Goal: Task Accomplishment & Management: Manage account settings

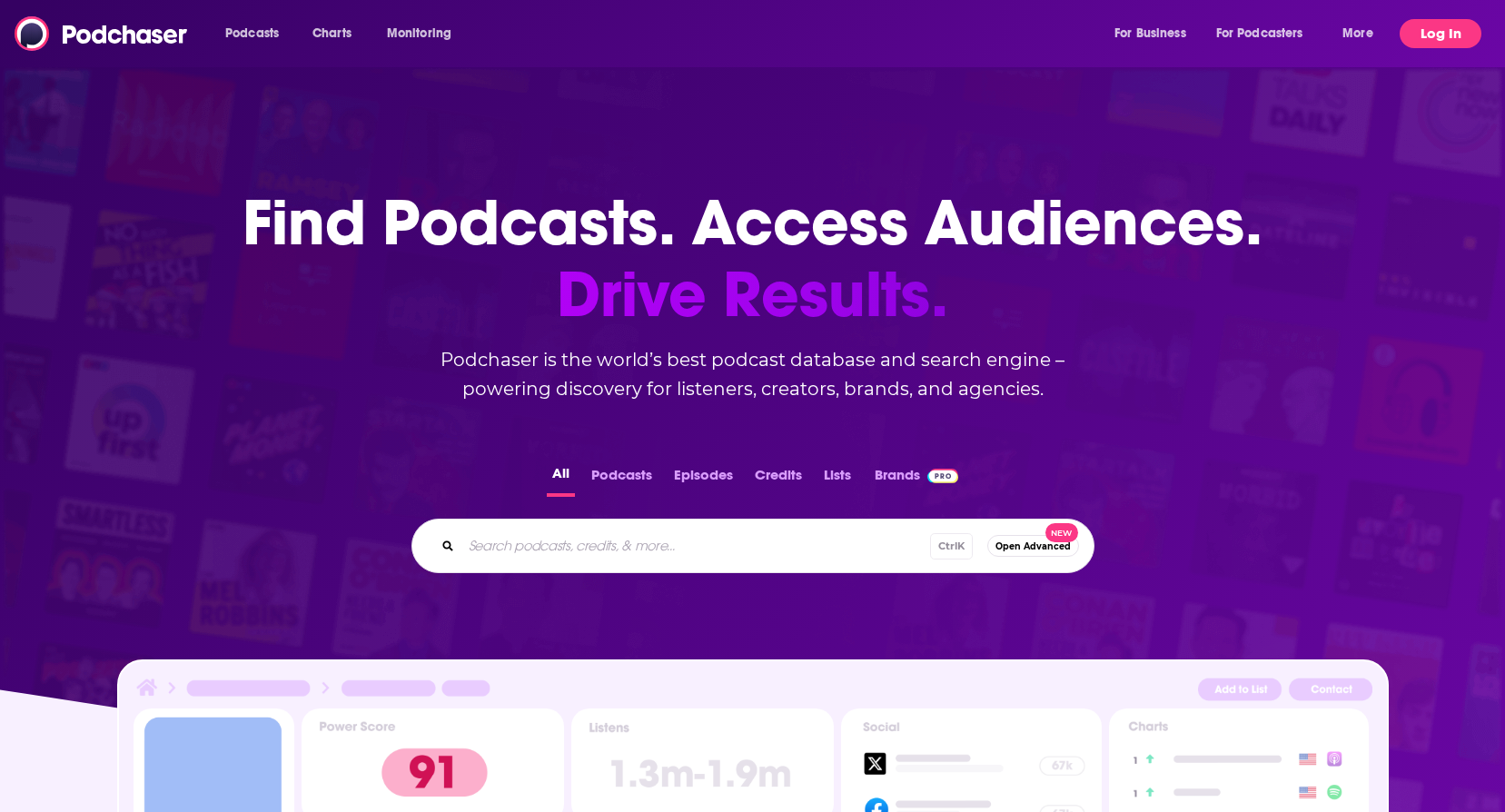
click at [1483, 27] on div "Podcasts Charts Monitoring For Business For Podcasters More Log In" at bounding box center [752, 33] width 1505 height 67
click at [1467, 30] on button "Log In" at bounding box center [1440, 34] width 82 height 29
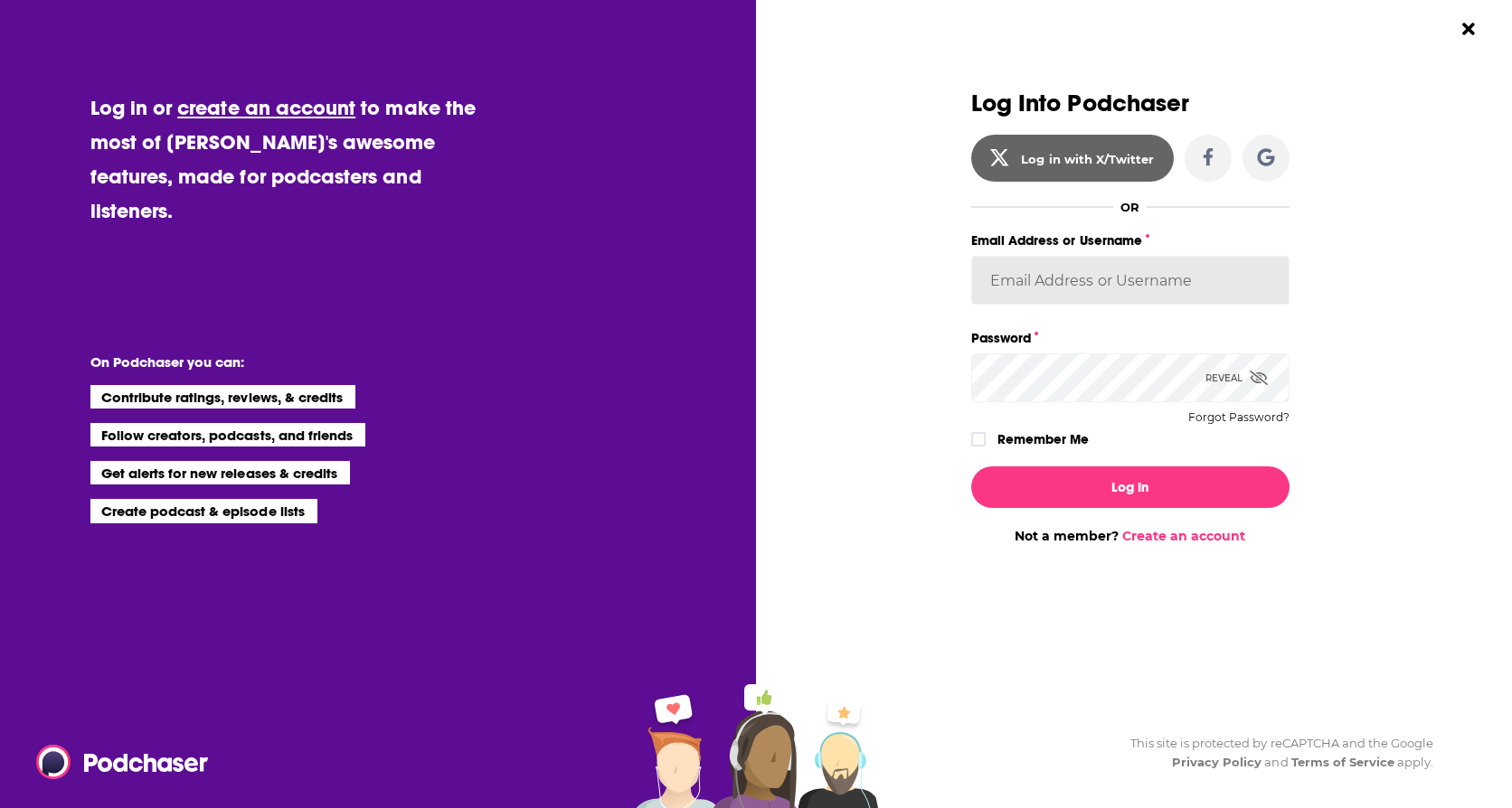
click at [1075, 271] on input "Email Address or Username" at bounding box center [1131, 281] width 318 height 49
type input "[PERSON_NAME][EMAIL_ADDRESS][PERSON_NAME][DOMAIN_NAME]"
click at [972, 466] on button "Log In" at bounding box center [1131, 487] width 318 height 42
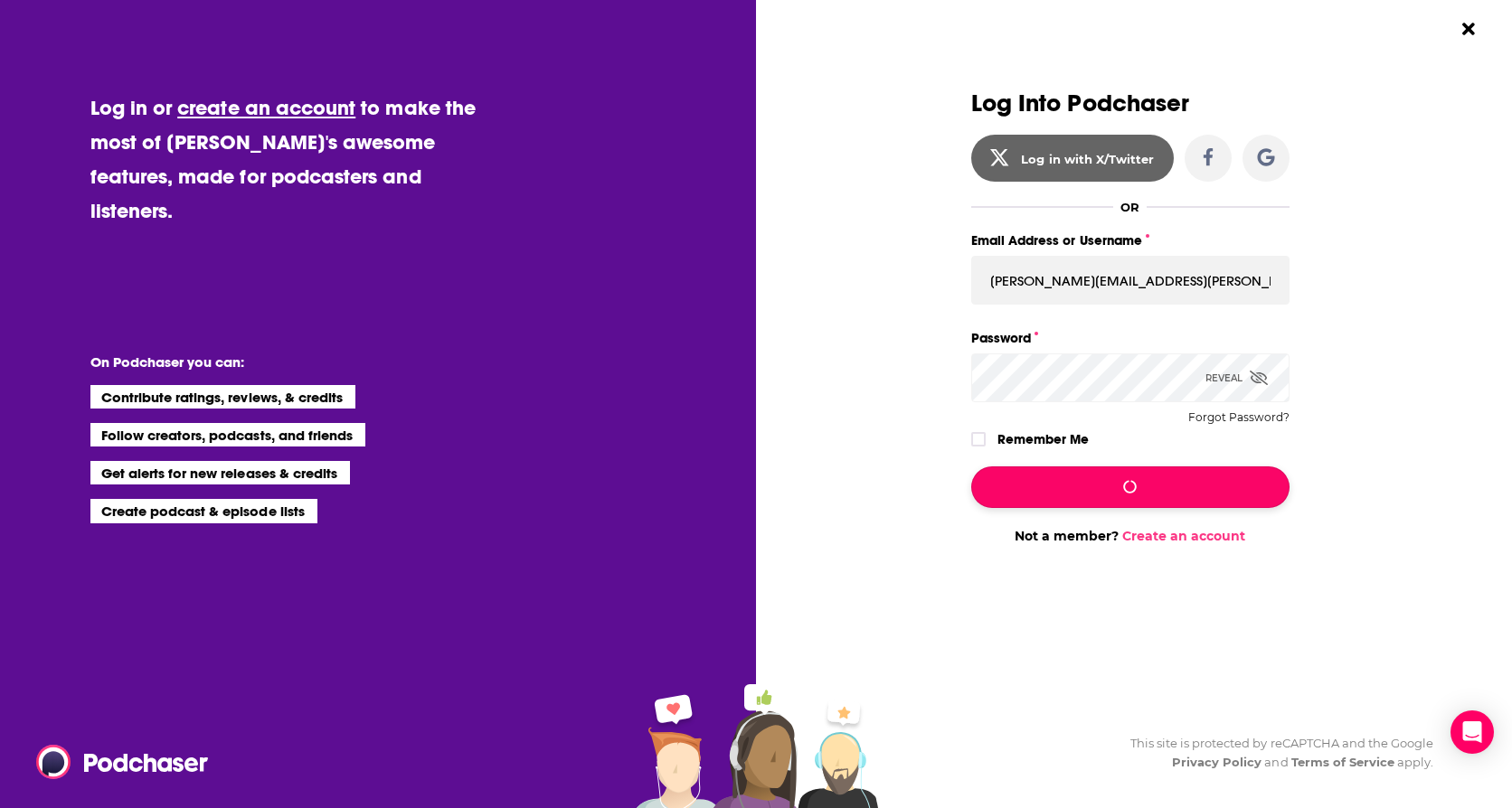
click at [1082, 497] on button "Dialog" at bounding box center [1131, 487] width 318 height 42
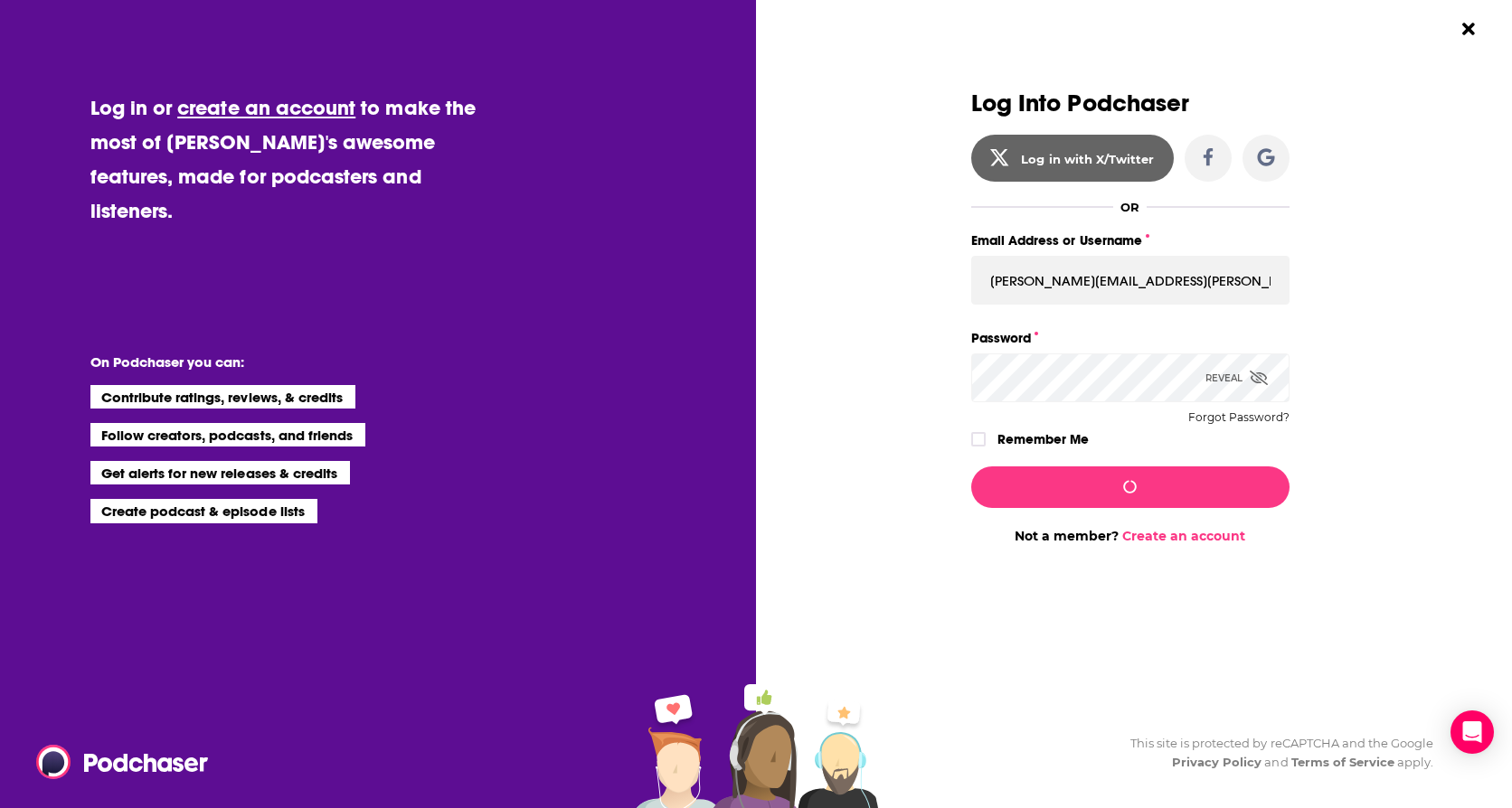
click at [972, 466] on button "Dialog" at bounding box center [1131, 487] width 318 height 42
